Goal: Find specific page/section: Find specific page/section

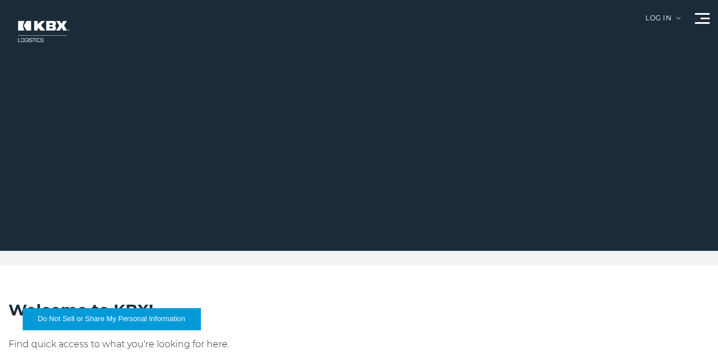
click at [0, 0] on link "Careers" at bounding box center [0, 0] width 0 height 0
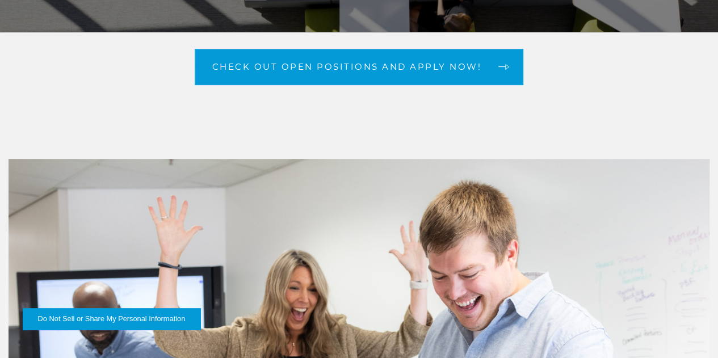
scroll to position [227, 0]
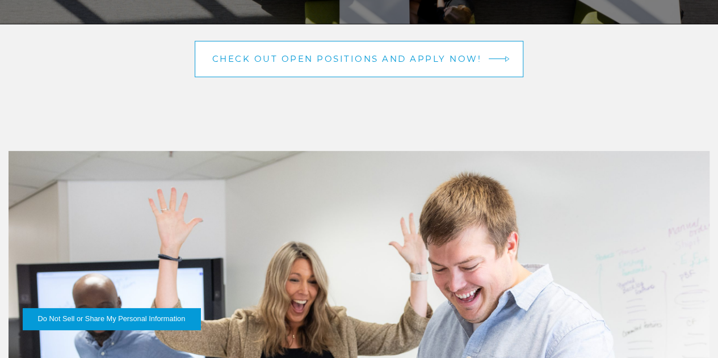
click at [403, 63] on span "Check out open positions and apply now!" at bounding box center [346, 58] width 269 height 9
